Goal: Information Seeking & Learning: Learn about a topic

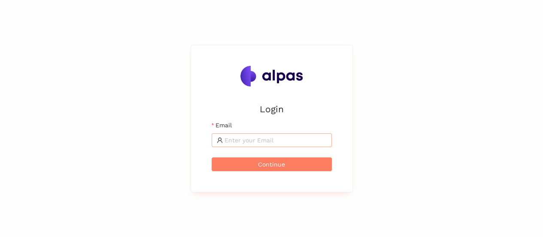
drag, startPoint x: 0, startPoint y: 0, endPoint x: 254, endPoint y: 142, distance: 291.3
click at [254, 142] on input "Email" at bounding box center [276, 139] width 102 height 9
type input "[EMAIL_ADDRESS][DOMAIN_NAME]"
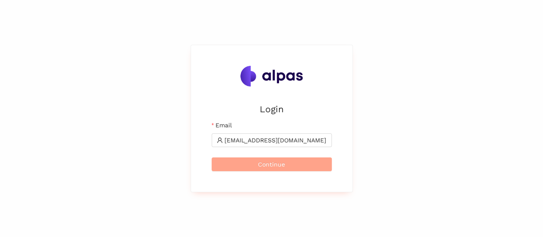
click at [315, 165] on button "Continue" at bounding box center [272, 164] width 120 height 14
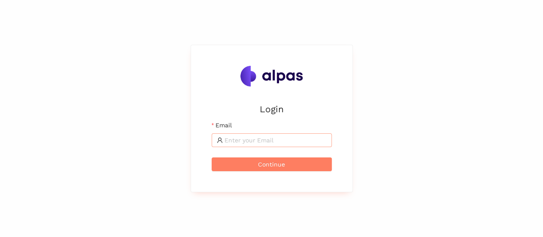
click at [233, 134] on span at bounding box center [272, 140] width 120 height 14
click at [234, 139] on input "Email" at bounding box center [276, 139] width 102 height 9
type input "karina.stival@landisgyr.com"
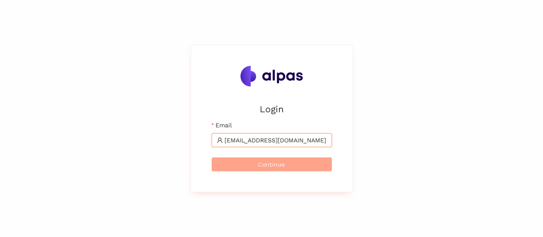
click at [284, 163] on span "Continue" at bounding box center [271, 163] width 27 height 9
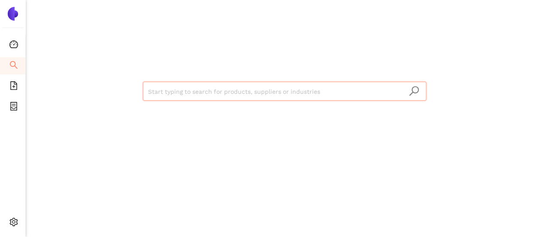
drag, startPoint x: 255, startPoint y: 79, endPoint x: 257, endPoint y: 84, distance: 5.8
click at [255, 81] on div "Start typing to search for products, suppliers or industries" at bounding box center [284, 90] width 515 height 180
click at [263, 91] on input "search" at bounding box center [284, 91] width 273 height 19
paste input "Jiangsu Linyang Energy Co., Ltd."
type input "Jiangsu Linyang Energy Co., Ltd."
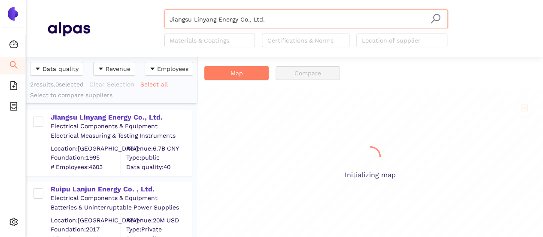
scroll to position [174, 165]
click at [134, 120] on div "Jiangsu Linyang Energy Co., Ltd." at bounding box center [121, 117] width 141 height 9
click at [132, 116] on div "Jiangsu Linyang Energy Co., Ltd." at bounding box center [121, 117] width 141 height 9
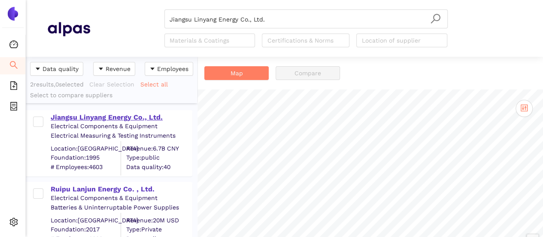
click at [126, 116] on div "Jiangsu Linyang Energy Co., Ltd." at bounding box center [121, 117] width 141 height 9
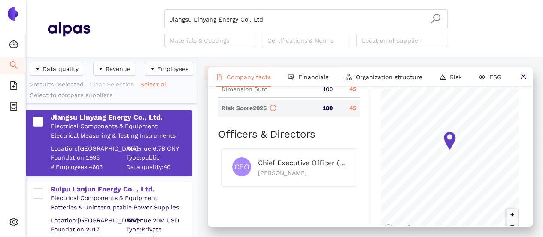
scroll to position [426, 0]
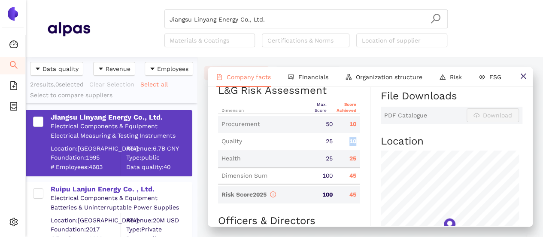
drag, startPoint x: 344, startPoint y: 143, endPoint x: 356, endPoint y: 143, distance: 12.0
click at [356, 143] on div "10" at bounding box center [348, 141] width 24 height 9
click at [340, 146] on div "Quality 25 10" at bounding box center [289, 141] width 142 height 17
drag, startPoint x: 344, startPoint y: 126, endPoint x: 355, endPoint y: 131, distance: 11.5
click at [355, 131] on div "Procurement 50 10" at bounding box center [289, 124] width 142 height 17
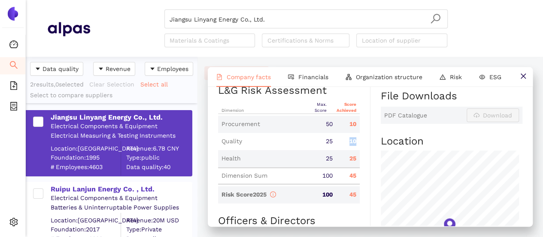
drag, startPoint x: 344, startPoint y: 141, endPoint x: 355, endPoint y: 146, distance: 11.3
click at [355, 146] on div "Quality 25 10" at bounding box center [289, 141] width 142 height 17
click at [349, 146] on div "Quality 25 10" at bounding box center [289, 141] width 142 height 17
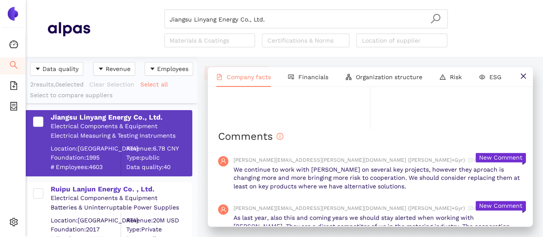
scroll to position [684, 0]
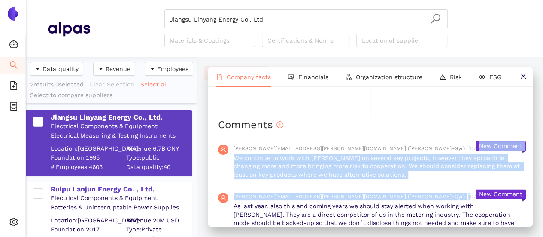
drag, startPoint x: 236, startPoint y: 158, endPoint x: 365, endPoint y: 187, distance: 132.6
click at [377, 181] on div "marcin.dabkowski@landisgyr.com (Landis+Gyr) 9/11/2025, 10:24:03 AM We continue …" at bounding box center [370, 161] width 305 height 49
click at [291, 17] on input "Jiangsu Linyang Energy Co., Ltd." at bounding box center [306, 19] width 273 height 19
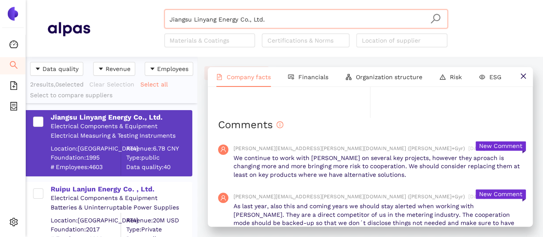
click at [272, 17] on input "Jiangsu Linyang Energy Co., Ltd." at bounding box center [306, 19] width 273 height 19
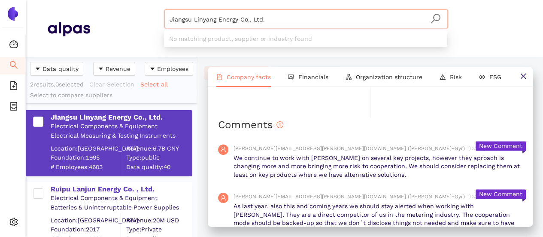
drag, startPoint x: 183, startPoint y: 4, endPoint x: 177, endPoint y: 11, distance: 8.9
click at [171, 2] on header "Jiangsu Linyang Energy Co., Ltd. Materials & Coatings Certifications & Norms Lo…" at bounding box center [285, 28] width 518 height 57
paste input "Microtronix Manufacturing (Pty) Ltd"
click at [129, 10] on div "JMicrotronix Manufacturing (Pty) Ltd Materials & Coatings Certifications & Norm…" at bounding box center [306, 28] width 432 height 38
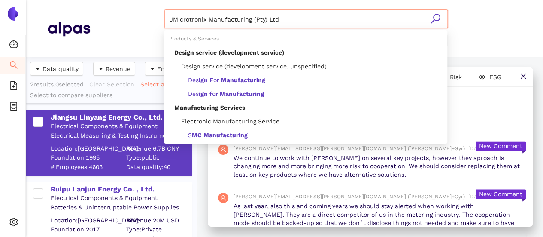
drag, startPoint x: 252, startPoint y: 23, endPoint x: 231, endPoint y: 25, distance: 20.7
click at [254, 22] on div "JMicrotronix Manufacturing (Pty) Ltd" at bounding box center [306, 18] width 283 height 19
paste input "search"
click at [435, 22] on icon "search" at bounding box center [435, 18] width 11 height 11
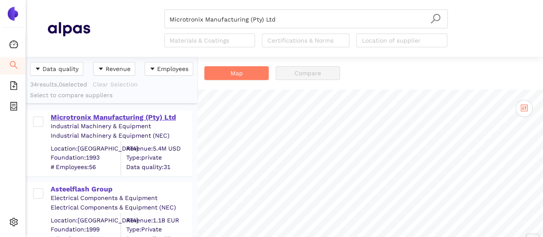
click at [97, 115] on div "Microtronix Manufacturing (Pty) Ltd" at bounding box center [121, 117] width 141 height 9
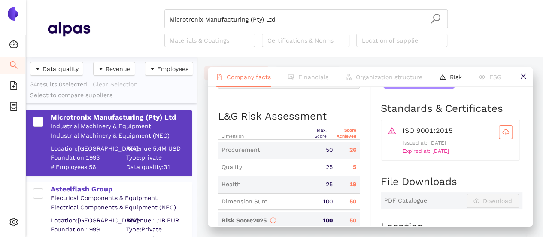
scroll to position [430, 0]
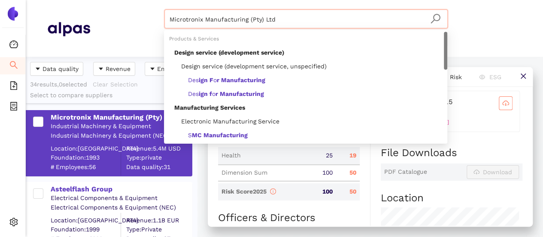
drag, startPoint x: 277, startPoint y: 24, endPoint x: 139, endPoint y: 13, distance: 137.9
click at [139, 12] on div "Microtronix Manufacturing (Pty) Ltd Materials & Coatings Certifications & Norms…" at bounding box center [306, 28] width 432 height 38
paste input "AML Holdings Limite"
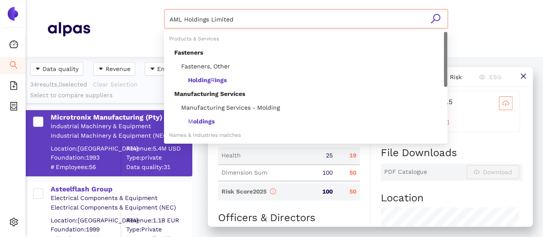
click at [434, 15] on icon "search" at bounding box center [435, 18] width 9 height 9
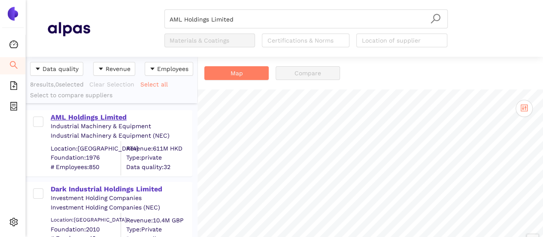
click at [75, 118] on div "AML Holdings Limited" at bounding box center [121, 117] width 141 height 9
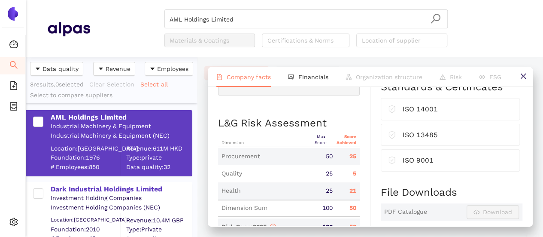
scroll to position [430, 0]
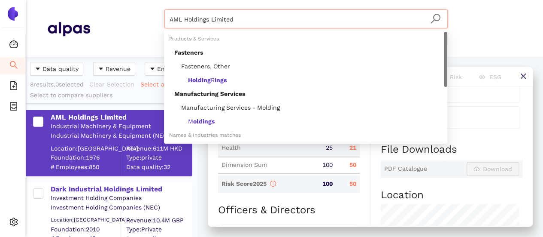
drag, startPoint x: 241, startPoint y: 23, endPoint x: 179, endPoint y: 21, distance: 62.3
click at [113, 3] on header "AML Holdings Limited Materials & Coatings Certifications & Norms Location of su…" at bounding box center [285, 28] width 518 height 57
paste input "Hi-Mix Eletrônicos S/A."
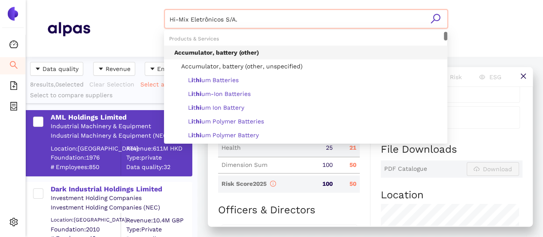
type input "Accumulator, battery (other)"
click at [271, 17] on input "Accumulator, battery (other)" at bounding box center [306, 19] width 273 height 19
click at [158, 5] on header "Accumulator, battery (other) Materials & Coatings Certifications & Norms Locati…" at bounding box center [285, 28] width 518 height 57
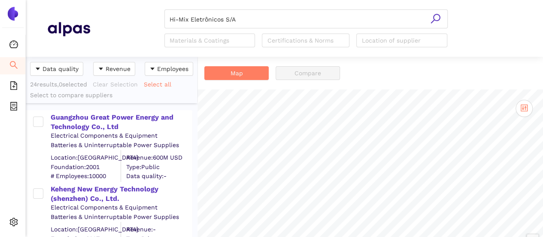
click at [434, 17] on icon "search" at bounding box center [435, 18] width 11 height 11
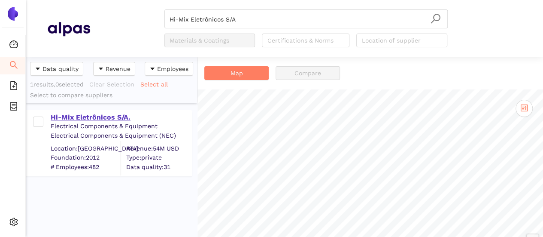
click at [63, 119] on div "Hi-Mix Eletrônicos S/A." at bounding box center [121, 117] width 141 height 9
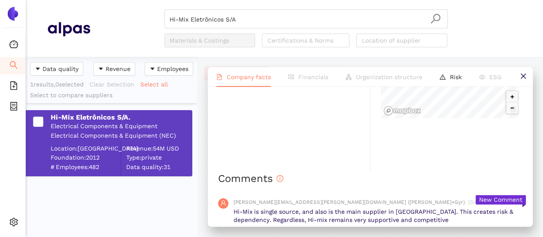
scroll to position [730, 0]
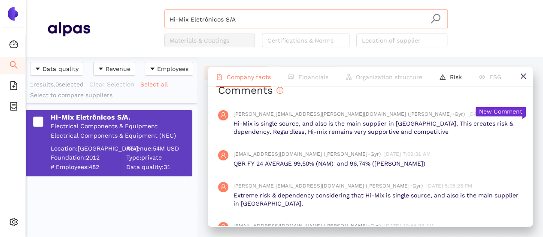
click at [242, 16] on input "Hi-Mix Eletrônicos S/A" at bounding box center [306, 19] width 273 height 19
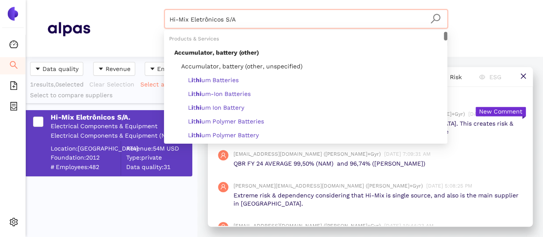
drag, startPoint x: 241, startPoint y: 18, endPoint x: 163, endPoint y: 10, distance: 78.2
click at [163, 8] on header "Hi-Mix Eletrônicos S/A Materials & Coatings Certifications & Norms Location of …" at bounding box center [285, 28] width 518 height 57
paste input "Projects Concern"
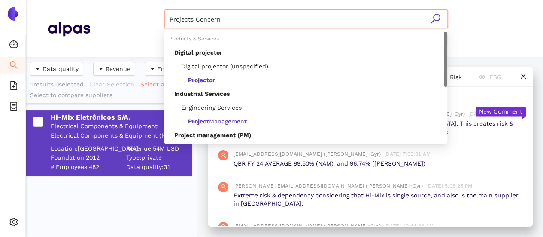
click at [437, 18] on icon "search" at bounding box center [435, 18] width 11 height 11
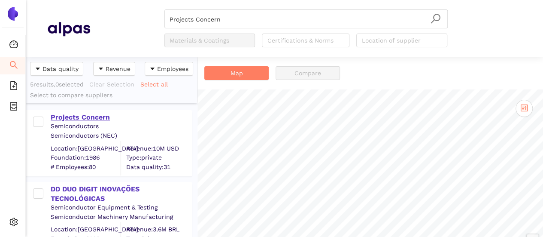
click at [82, 113] on div "Projects Concern" at bounding box center [121, 117] width 141 height 9
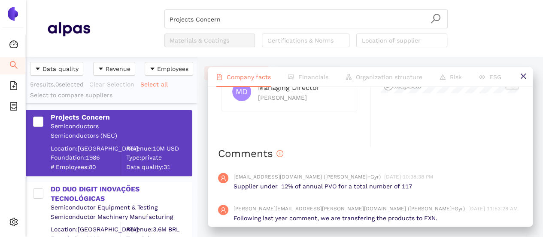
scroll to position [687, 0]
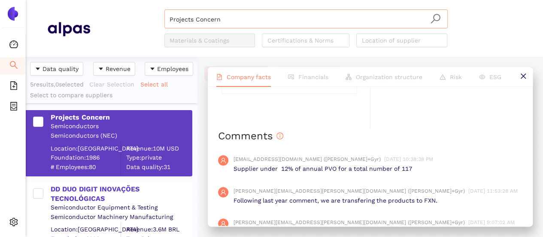
click at [228, 19] on input "Projects Concern" at bounding box center [306, 19] width 273 height 19
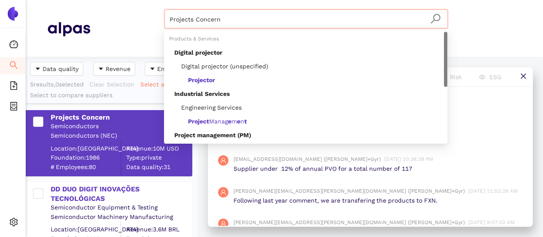
drag, startPoint x: 203, startPoint y: 16, endPoint x: 99, endPoint y: 0, distance: 105.1
click at [99, 0] on header "Projects Concern Materials & Coatings Certifications & Norms Location of suppli…" at bounding box center [285, 28] width 518 height 57
paste input "Cloud Network Technology Singapore Pte., Ltd."
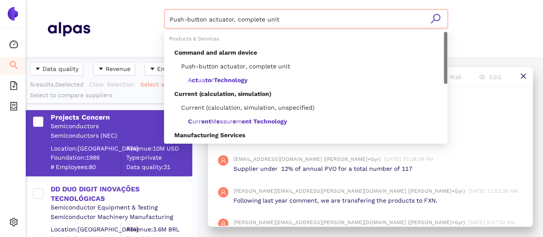
click at [268, 19] on input "Push-button actuator, complete unit" at bounding box center [306, 19] width 273 height 19
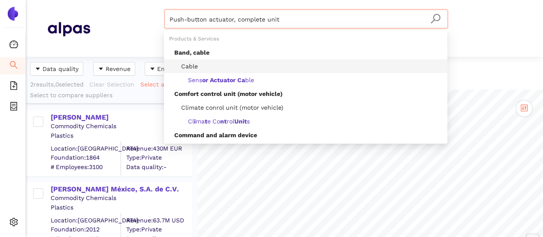
drag, startPoint x: 202, startPoint y: 9, endPoint x: 160, endPoint y: 9, distance: 42.1
click at [156, 5] on header "Push-button actuator, complete unit Materials & Coatings Certifications & Norms…" at bounding box center [285, 28] width 518 height 57
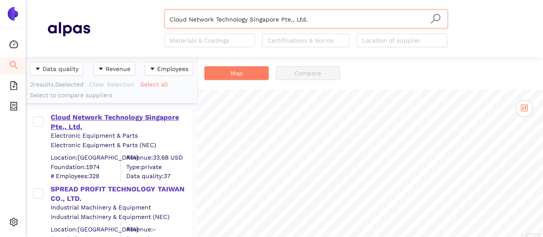
type input "Cloud Network Technology Singapore Pte., Ltd."
click at [112, 118] on div "Cloud Network Technology Singapore Pte., Ltd." at bounding box center [121, 122] width 141 height 19
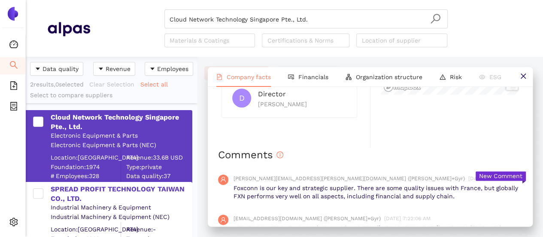
scroll to position [601, 0]
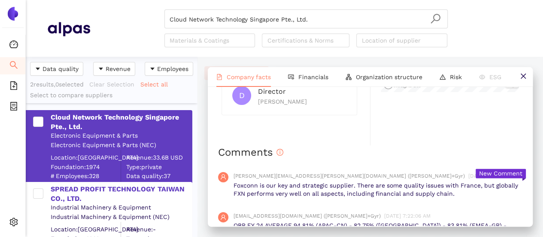
click at [366, 189] on p "Foxconn is our key and strategic supplier. There are some quality issues with F…" at bounding box center [378, 189] width 289 height 17
